Goal: Task Accomplishment & Management: Manage account settings

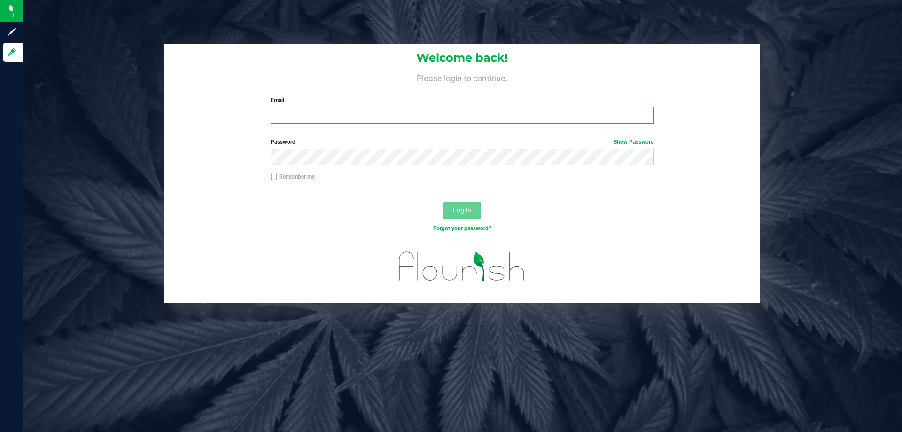
click at [337, 108] on input "Email" at bounding box center [462, 115] width 383 height 17
click at [346, 114] on input "smaileoi@liveparalle.com" at bounding box center [462, 115] width 383 height 17
type input "smaileoi@liveparallel.com"
click at [443, 202] on button "Log In" at bounding box center [462, 210] width 38 height 17
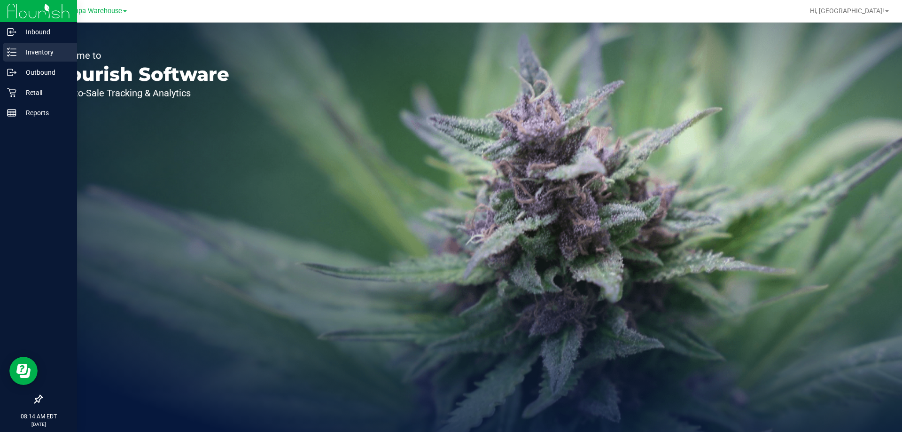
click at [29, 57] on p "Inventory" at bounding box center [44, 51] width 56 height 11
click at [35, 70] on p "Outbound" at bounding box center [44, 72] width 56 height 11
